Goal: Use online tool/utility: Utilize a website feature to perform a specific function

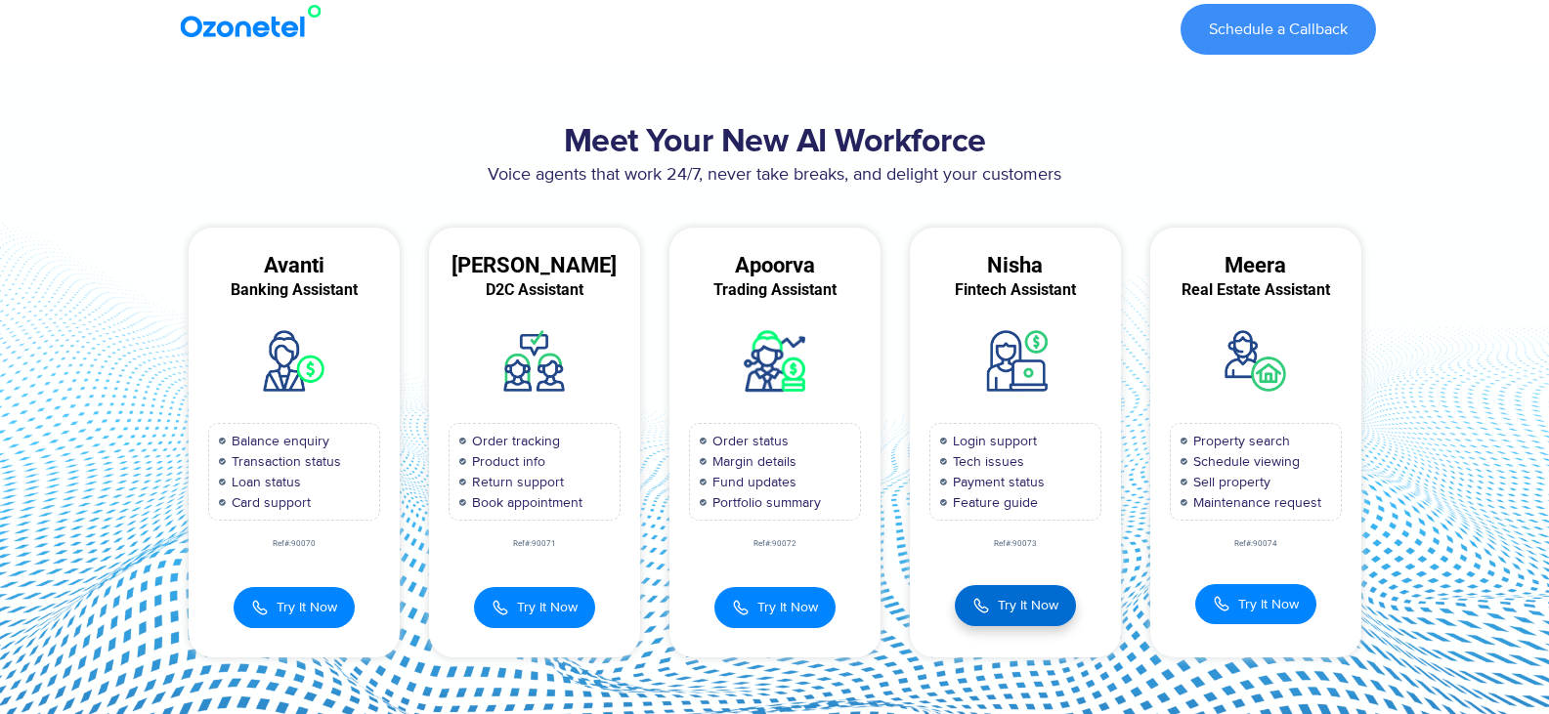
click at [1025, 609] on span "Try It Now" at bounding box center [1027, 605] width 61 height 21
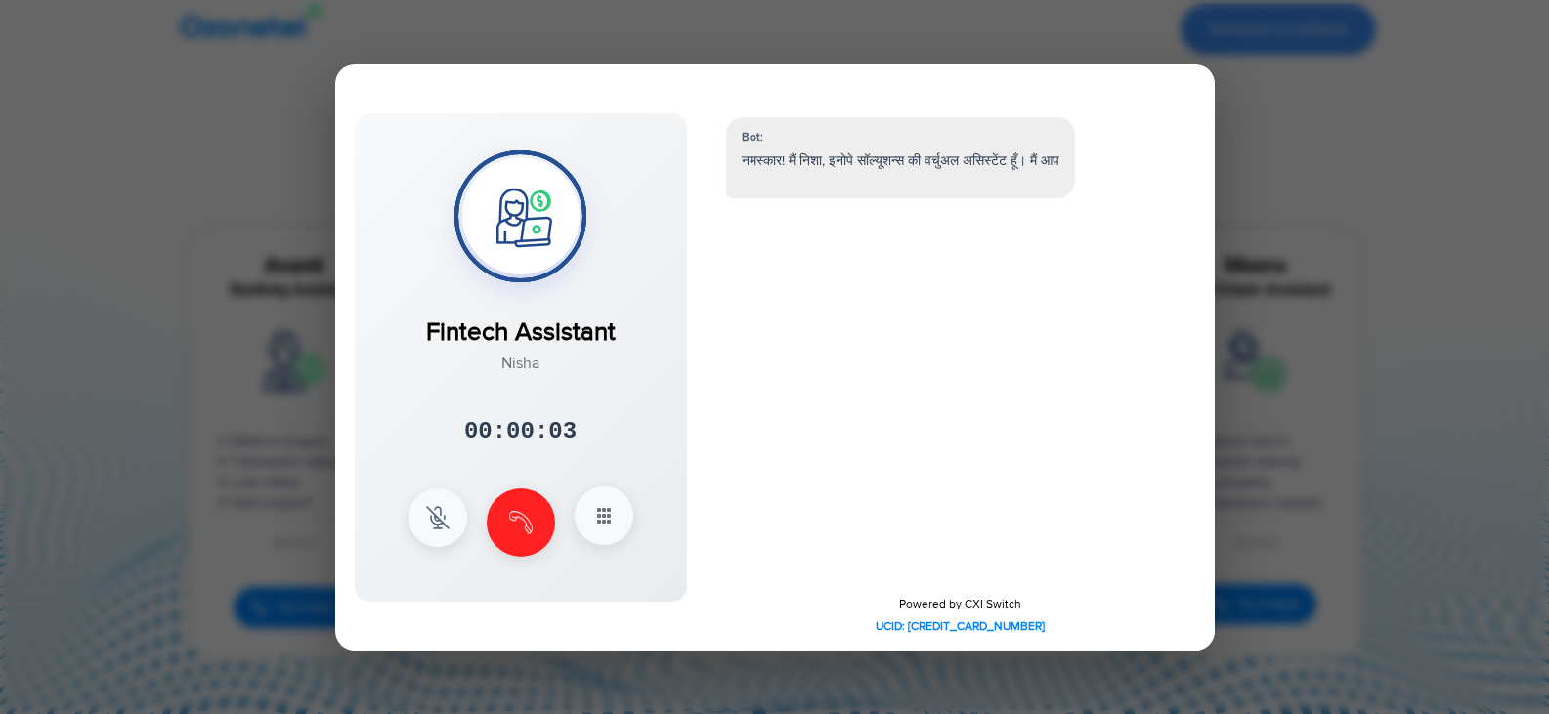
click at [596, 531] on button at bounding box center [603, 516] width 59 height 59
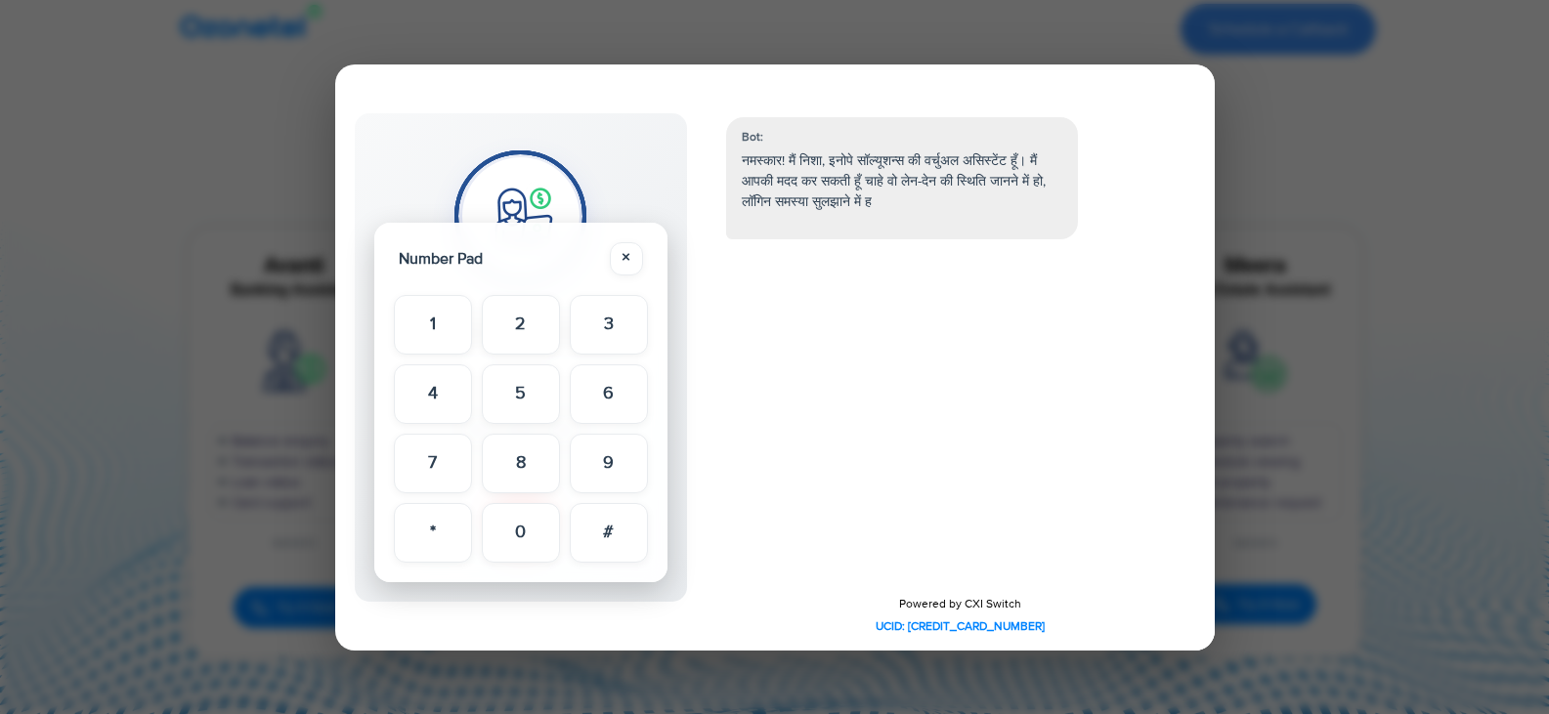
click at [631, 238] on div "Number Pad × 1 2 3 4 5 6 7 8 9 * 0 #" at bounding box center [520, 403] width 293 height 360
click at [635, 247] on button "×" at bounding box center [626, 257] width 33 height 33
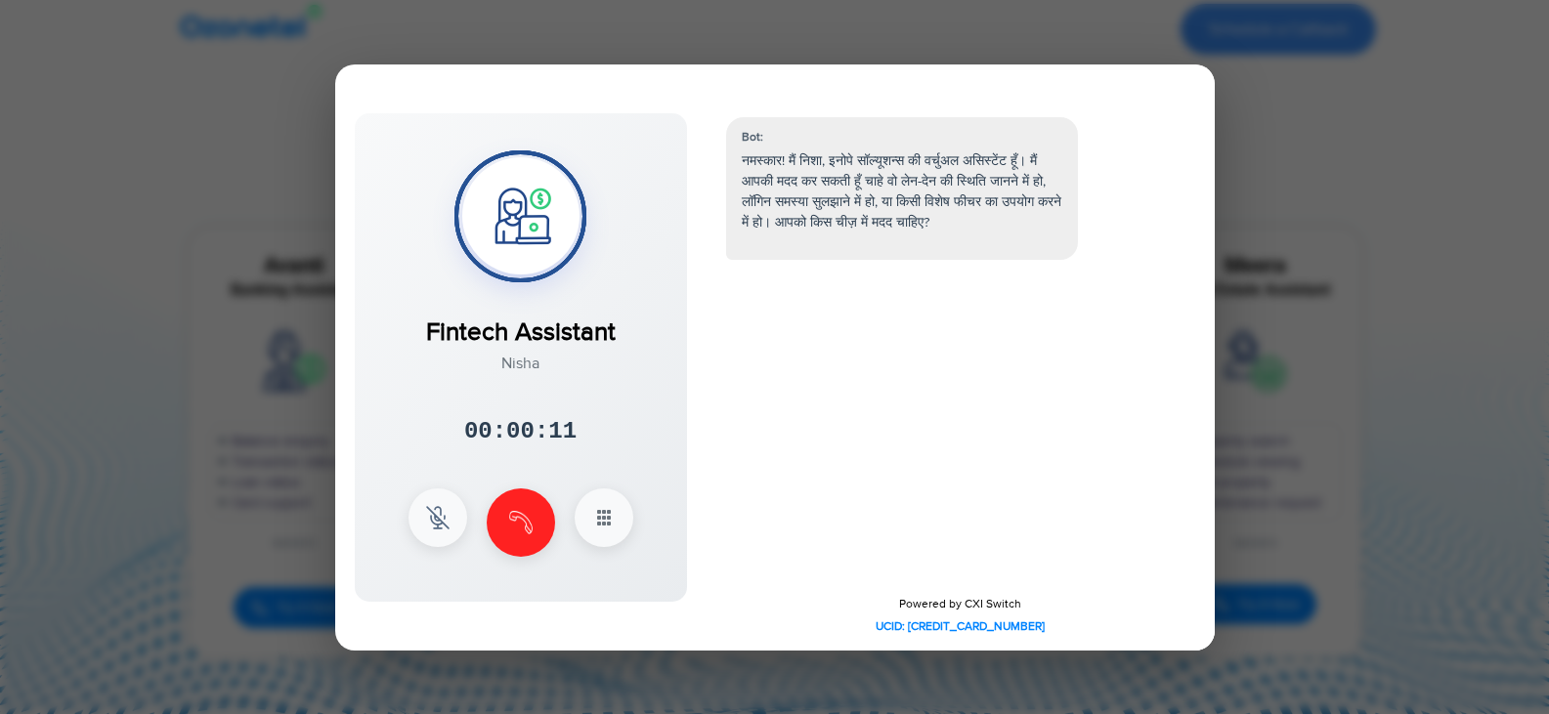
click at [133, 197] on div at bounding box center [774, 357] width 1549 height 714
click at [504, 513] on button at bounding box center [521, 521] width 68 height 68
